Goal: Task Accomplishment & Management: Use online tool/utility

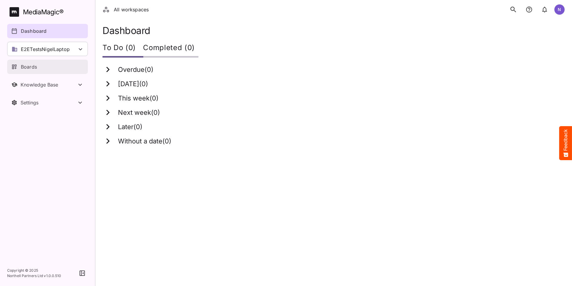
click at [29, 66] on p "Boards" at bounding box center [29, 66] width 16 height 7
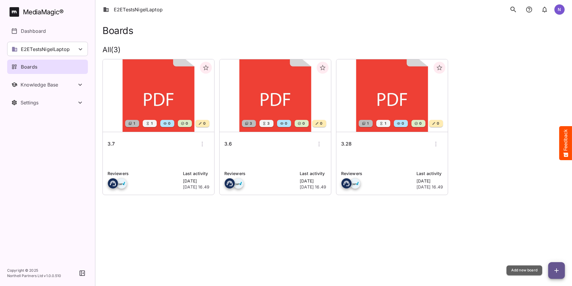
click at [558, 268] on icon "button" at bounding box center [556, 270] width 7 height 7
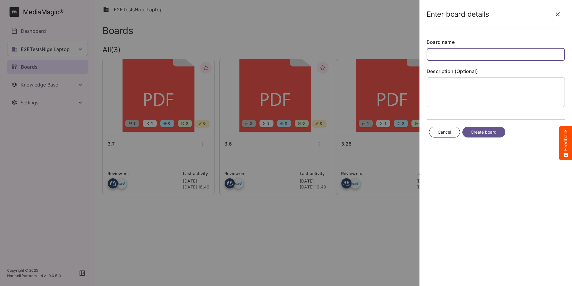
click at [444, 53] on input "text" at bounding box center [496, 54] width 138 height 13
type input "**"
click at [482, 131] on span "Create board" at bounding box center [484, 131] width 26 height 7
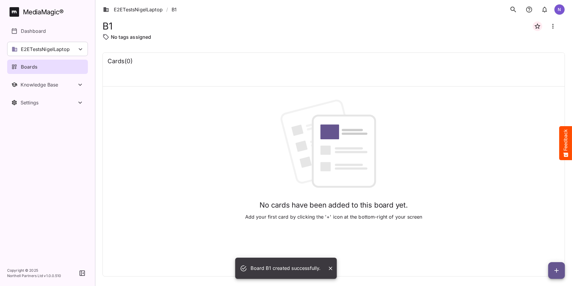
click at [555, 271] on icon "button" at bounding box center [556, 270] width 7 height 7
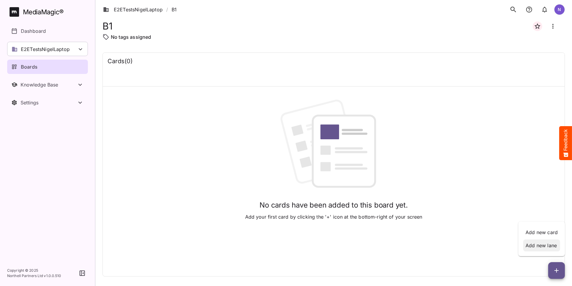
click at [547, 247] on p "Add new lane" at bounding box center [541, 245] width 32 height 7
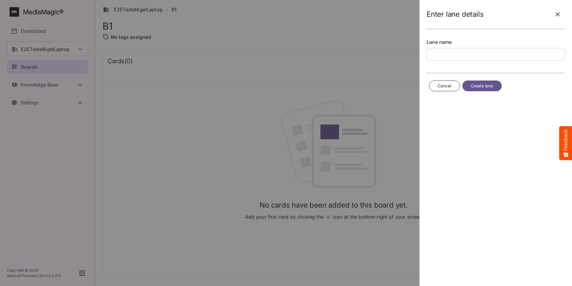
click at [444, 54] on input "text" at bounding box center [496, 54] width 138 height 13
type input "**"
click at [480, 85] on span "Create lane" at bounding box center [482, 85] width 23 height 7
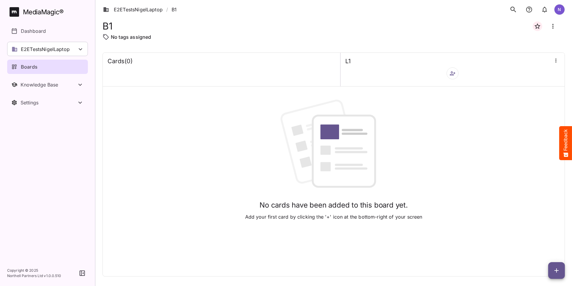
click at [554, 270] on icon "button" at bounding box center [556, 270] width 7 height 7
click at [549, 231] on p "Add new card" at bounding box center [541, 231] width 32 height 7
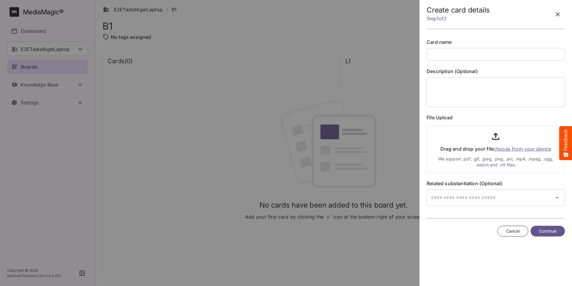
click at [444, 52] on input "text" at bounding box center [496, 54] width 138 height 13
type input "**"
click at [506, 150] on input "file" at bounding box center [496, 147] width 138 height 49
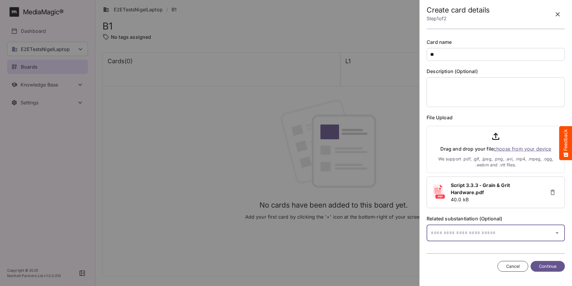
click at [557, 234] on icon "button" at bounding box center [556, 232] width 7 height 7
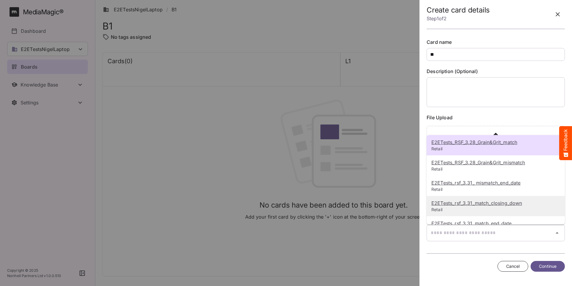
click at [481, 206] on u "E2ETests_rsf_3.31_match_closing_down" at bounding box center [476, 203] width 91 height 6
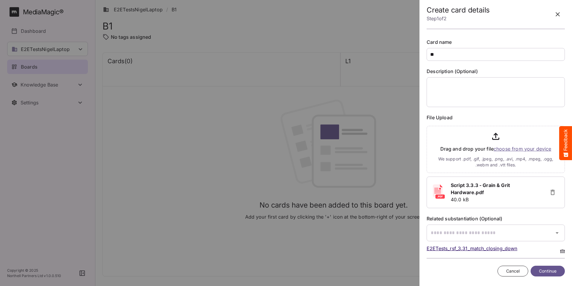
click at [547, 270] on span "Continue" at bounding box center [548, 270] width 18 height 7
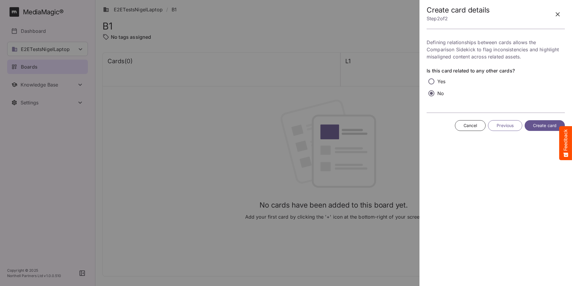
click at [542, 127] on span "Create card" at bounding box center [545, 125] width 24 height 7
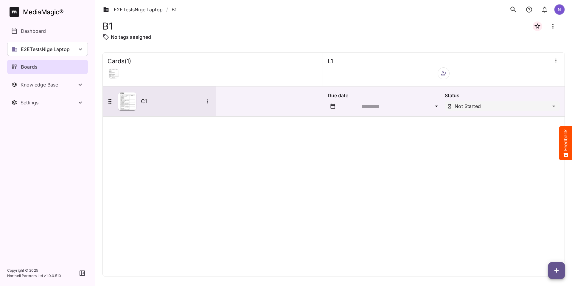
click at [206, 102] on icon "More options for C1" at bounding box center [207, 101] width 6 height 6
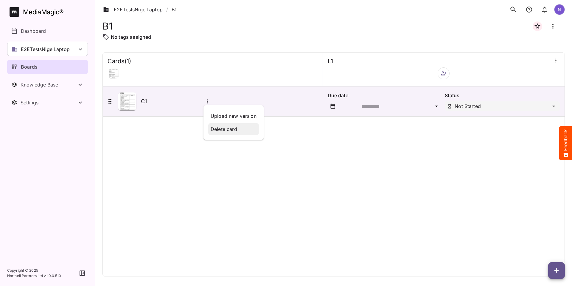
click at [224, 128] on p "Delete card" at bounding box center [234, 128] width 46 height 7
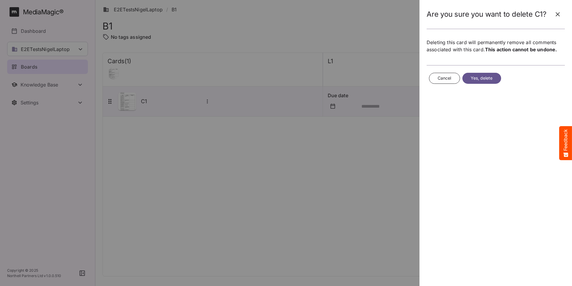
click at [476, 79] on span "Yes, delete" at bounding box center [482, 77] width 22 height 7
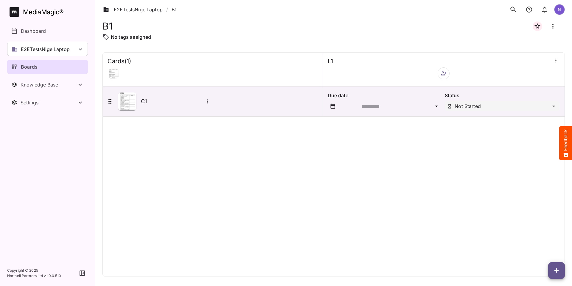
click at [556, 61] on icon "button" at bounding box center [556, 60] width 6 height 6
click at [514, 141] on p "Delete lane" at bounding box center [524, 140] width 42 height 7
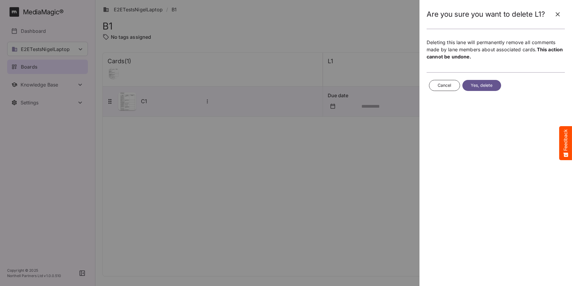
click at [488, 86] on span "Yes, delete" at bounding box center [482, 85] width 22 height 7
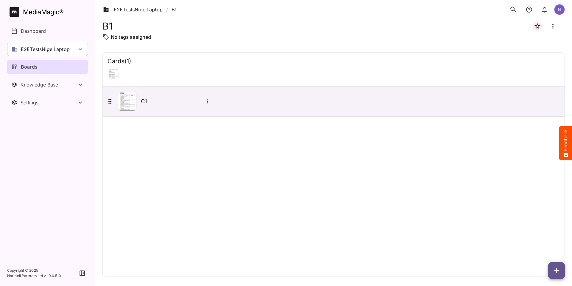
click at [142, 7] on link "E2ETestsNigelLaptop" at bounding box center [133, 9] width 60 height 7
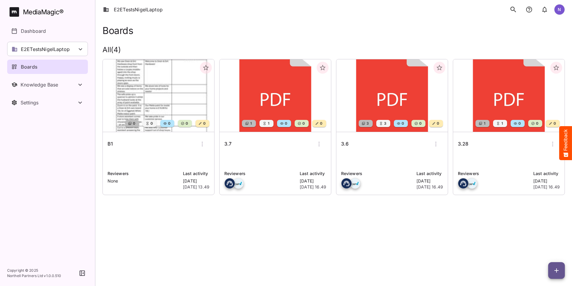
click at [200, 144] on icon "button" at bounding box center [202, 143] width 7 height 7
click at [211, 193] on p "Delete board" at bounding box center [222, 194] width 40 height 7
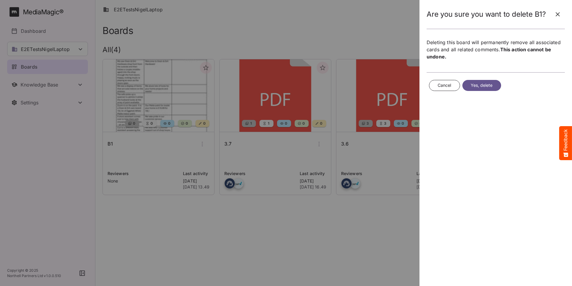
click at [480, 86] on span "Yes, delete" at bounding box center [482, 85] width 22 height 7
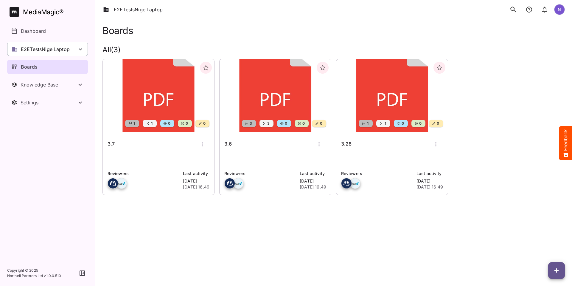
click at [78, 47] on icon at bounding box center [80, 49] width 7 height 7
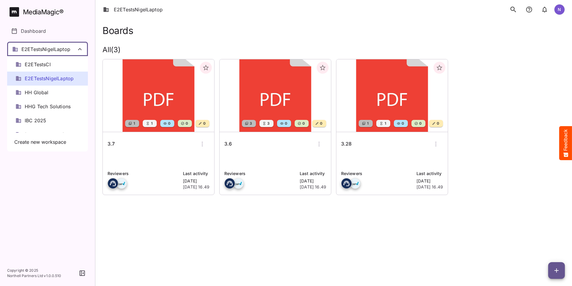
scroll to position [60, 0]
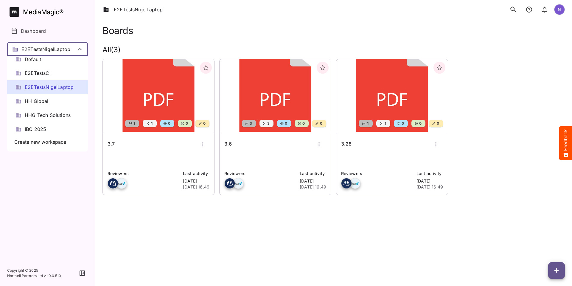
click at [35, 73] on span "E2ETestsCI" at bounding box center [38, 73] width 26 height 7
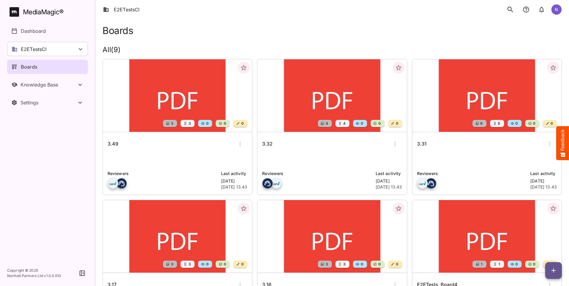
click at [113, 144] on h6 "3.49" at bounding box center [113, 144] width 11 height 8
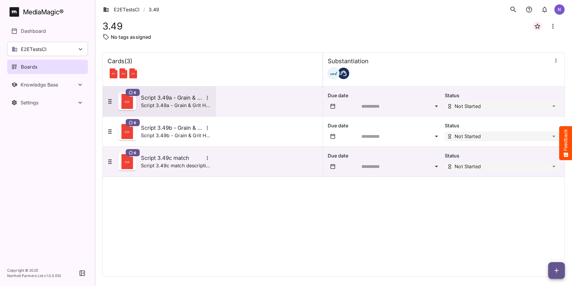
click at [145, 96] on h5 "Script 3.49a - Grain & Grit Hardware - satisfaction match" at bounding box center [172, 97] width 63 height 7
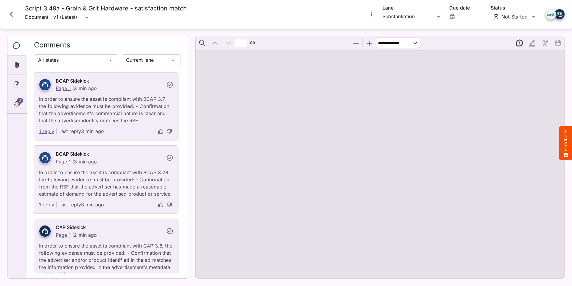
type input "*"
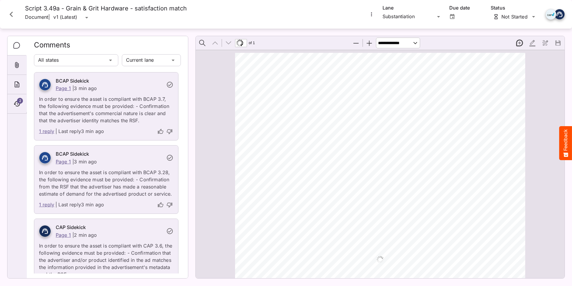
scroll to position [3, 0]
click at [44, 131] on link "1 reply" at bounding box center [46, 131] width 15 height 8
